Goal: Task Accomplishment & Management: Manage account settings

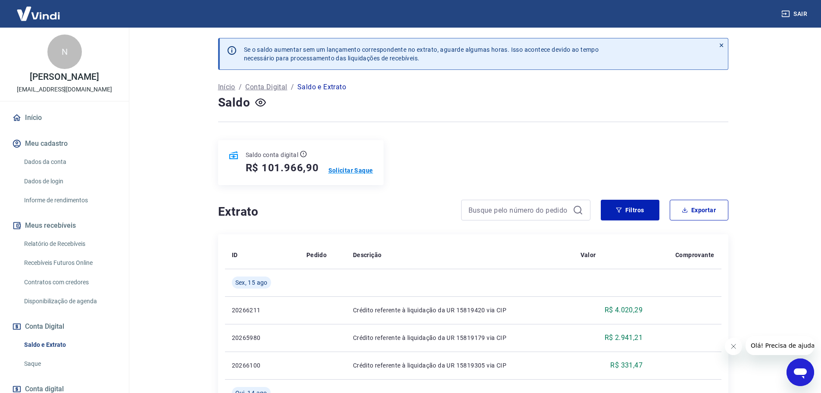
click at [366, 171] on p "Solicitar Saque" at bounding box center [350, 170] width 45 height 9
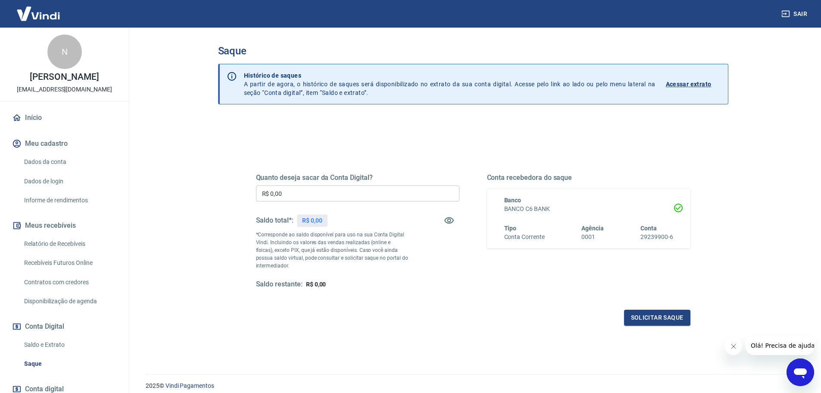
click at [369, 196] on input "R$ 0,00" at bounding box center [357, 193] width 203 height 16
drag, startPoint x: 369, startPoint y: 196, endPoint x: 232, endPoint y: 194, distance: 137.0
click at [232, 194] on div "Quanto deseja sacar da Conta Digital? R$ 0,00 ​ Saldo total*: R$ 0,00 *Correspo…" at bounding box center [473, 272] width 510 height 308
type input "R$ 100.000,00"
click at [653, 315] on button "Solicitar saque" at bounding box center [657, 317] width 66 height 16
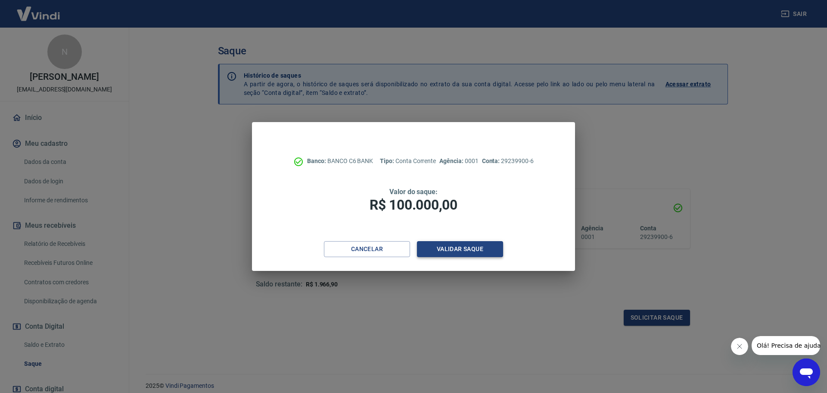
click at [475, 248] on button "Validar saque" at bounding box center [460, 249] width 86 height 16
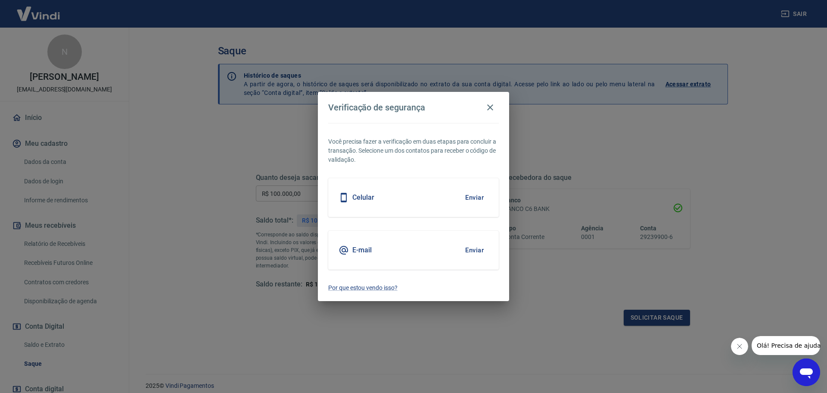
click at [383, 242] on div "E-mail Enviar" at bounding box center [413, 250] width 171 height 39
click at [467, 250] on button "Enviar" at bounding box center [475, 250] width 28 height 18
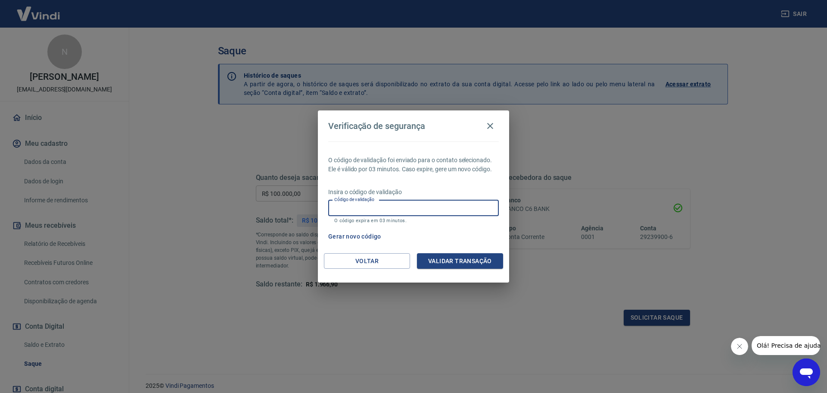
click at [389, 210] on input "Código de validação" at bounding box center [413, 208] width 171 height 16
type input "753686"
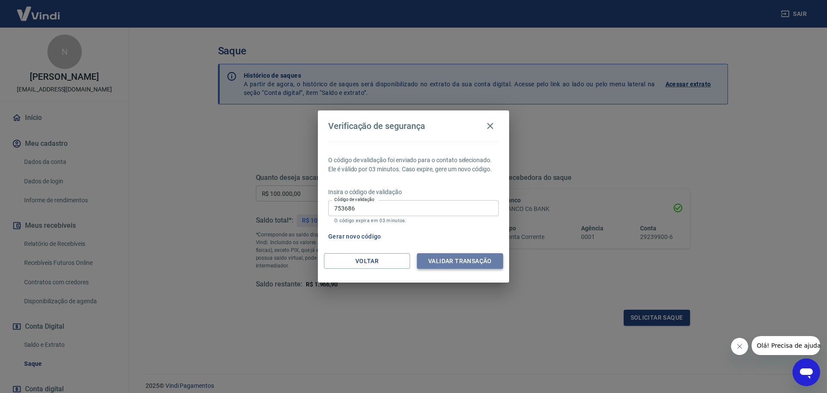
click at [454, 261] on button "Validar transação" at bounding box center [460, 261] width 86 height 16
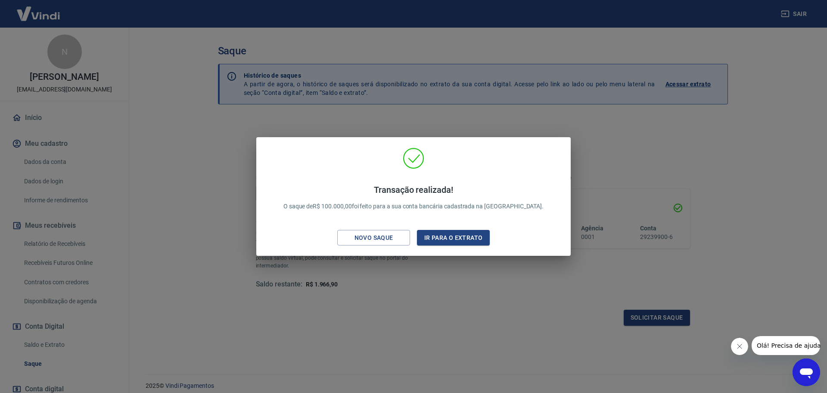
click at [59, 344] on div "Transação realizada! O saque de R$ 100.000,00 foi feito para a sua conta bancár…" at bounding box center [413, 196] width 827 height 393
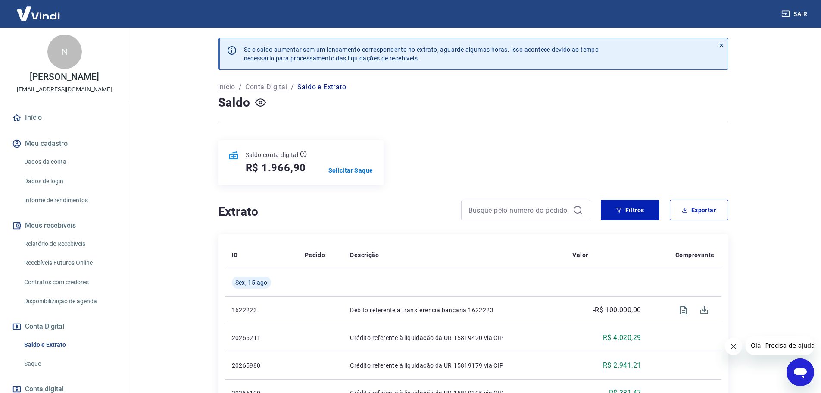
click at [798, 10] on button "Sair" at bounding box center [794, 14] width 31 height 16
